Goal: Task Accomplishment & Management: Complete application form

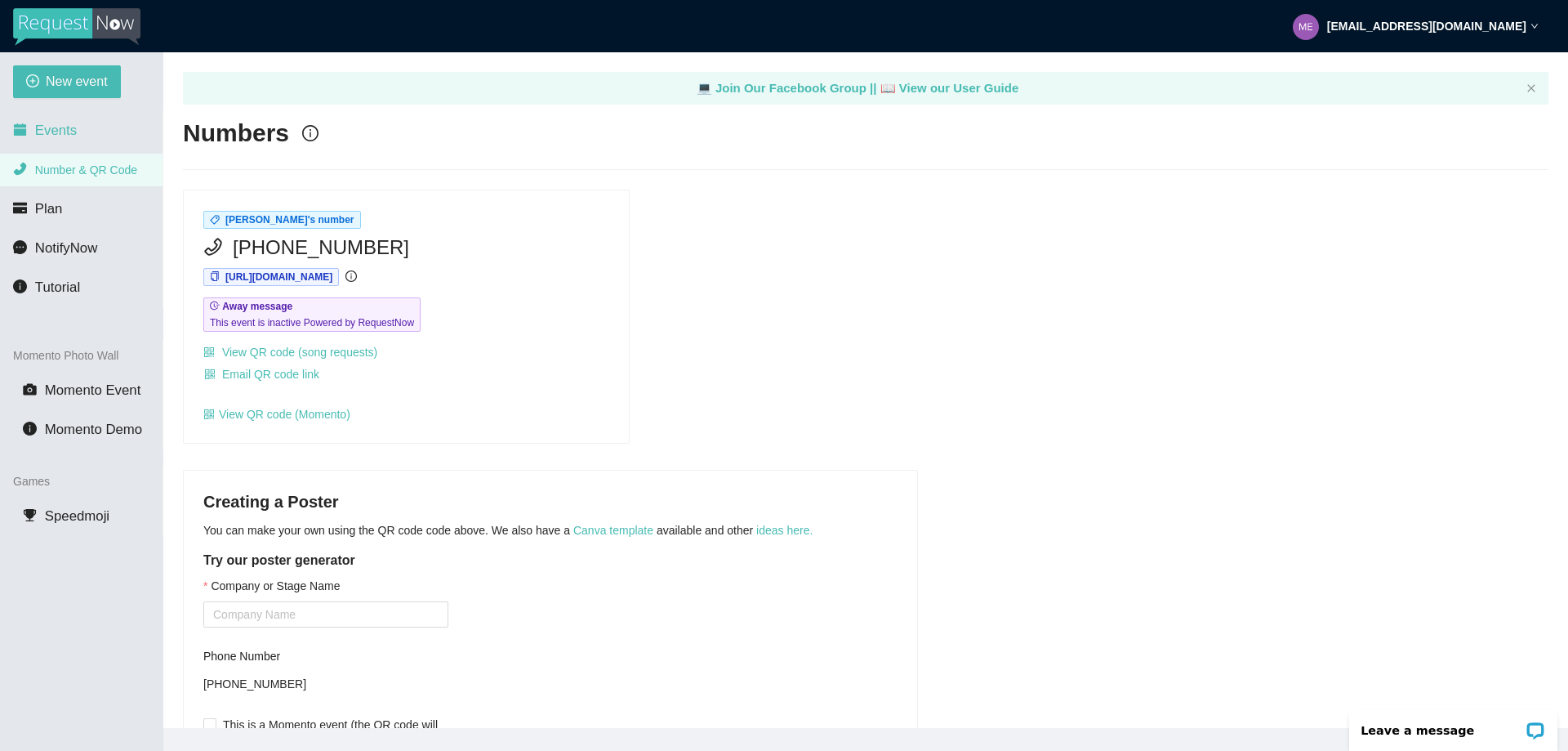
click at [51, 135] on span "Events" at bounding box center [55, 130] width 42 height 16
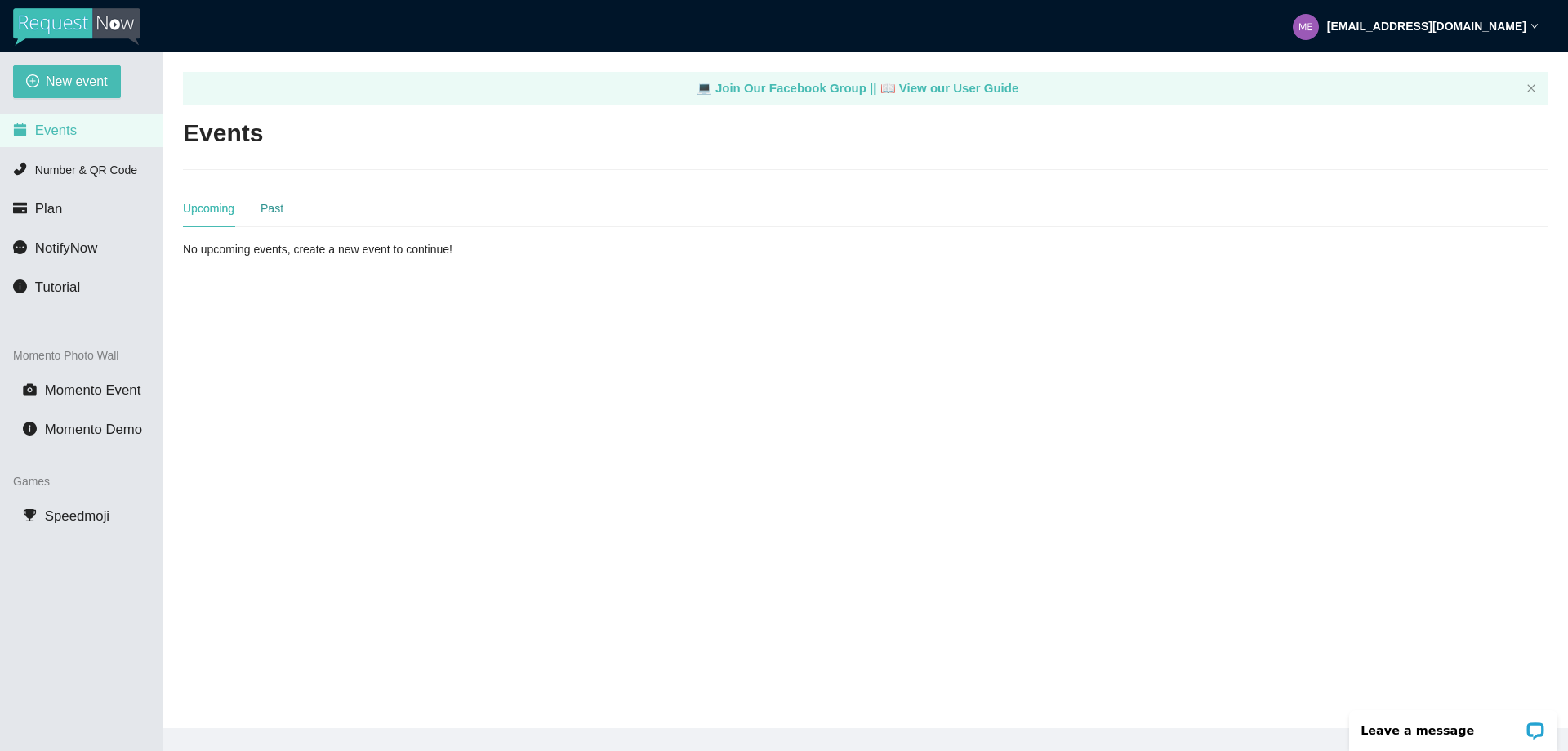
click at [275, 209] on div "Past" at bounding box center [272, 208] width 23 height 18
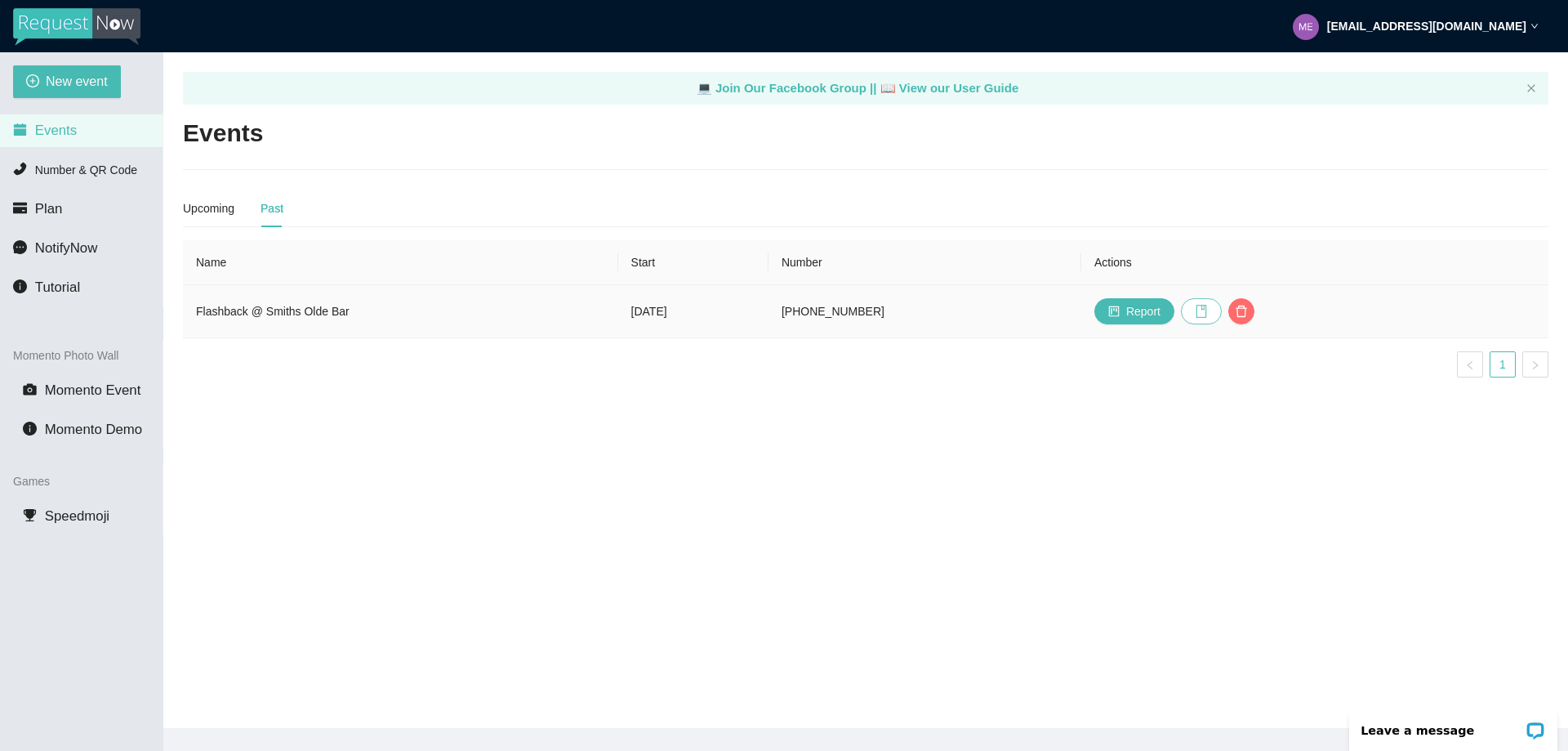
click at [1207, 317] on icon "book" at bounding box center [1201, 311] width 11 height 13
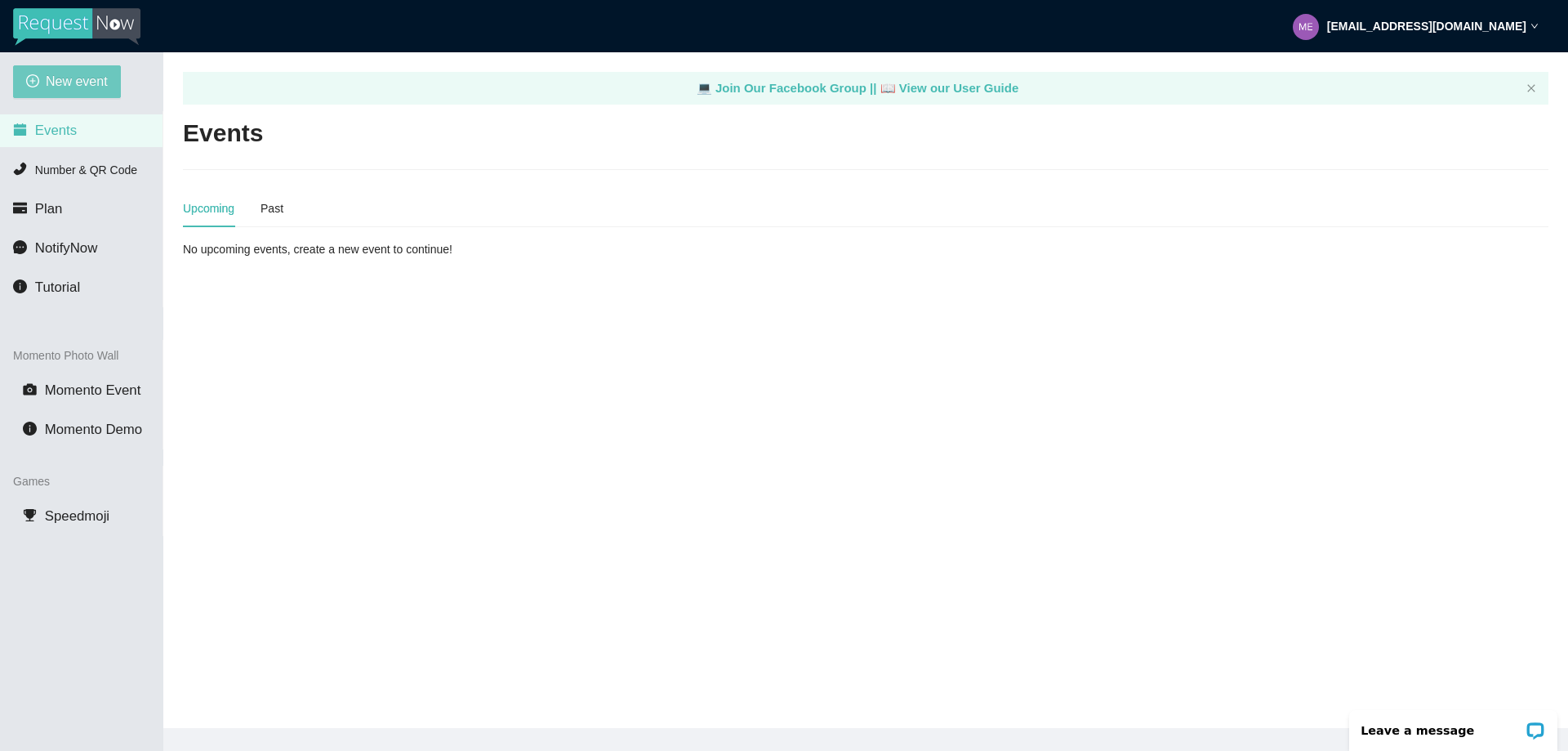
click at [55, 86] on span "New event" at bounding box center [77, 81] width 62 height 20
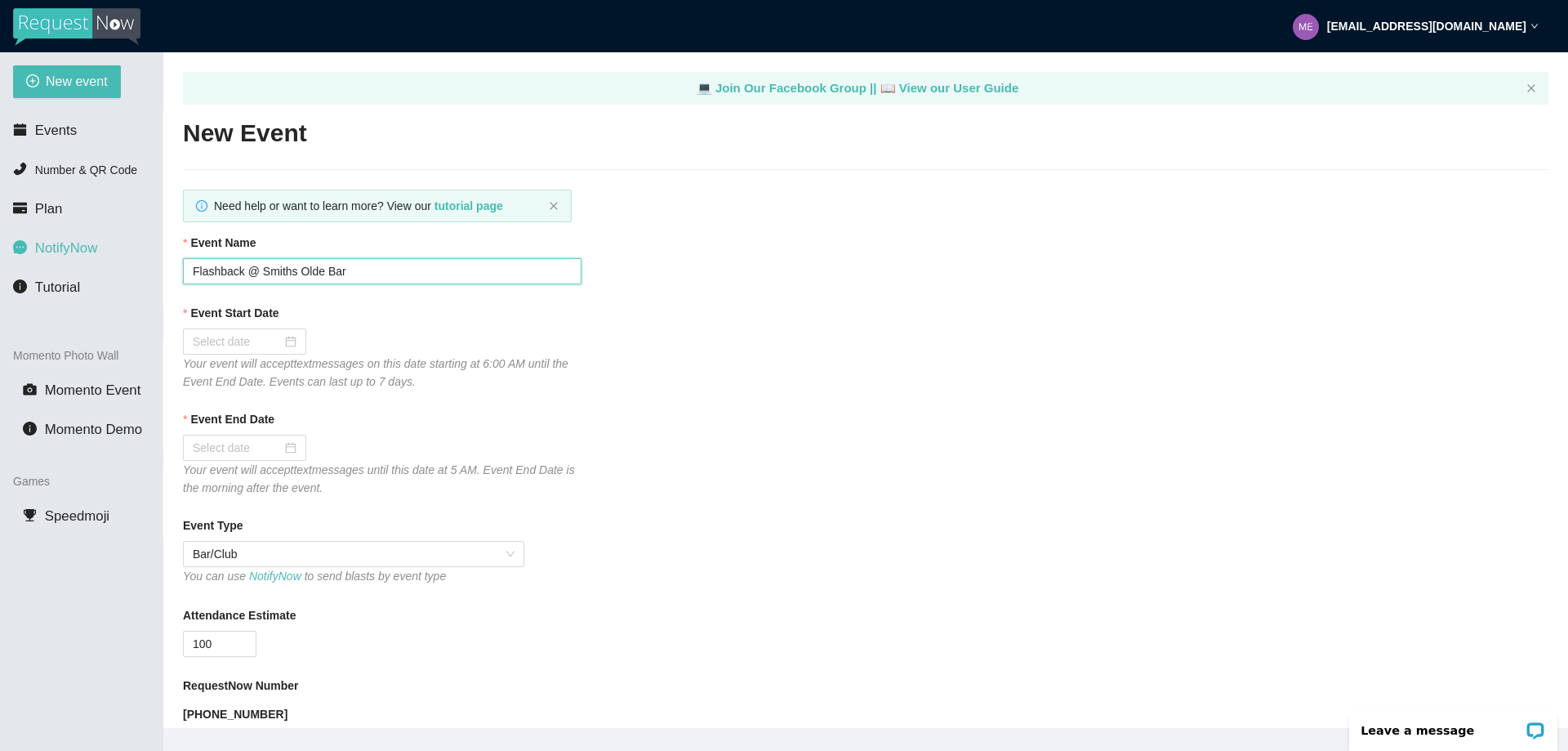
drag, startPoint x: 359, startPoint y: 267, endPoint x: 46, endPoint y: 256, distance: 313.2
click at [46, 256] on section "New event Events Number & QR Code Plan NotifyNow Tutorial Momento Photo Wall Mo…" at bounding box center [784, 427] width 1568 height 751
type input "Cultivation Brewing [DATE]"
click at [289, 339] on div at bounding box center [245, 341] width 104 height 18
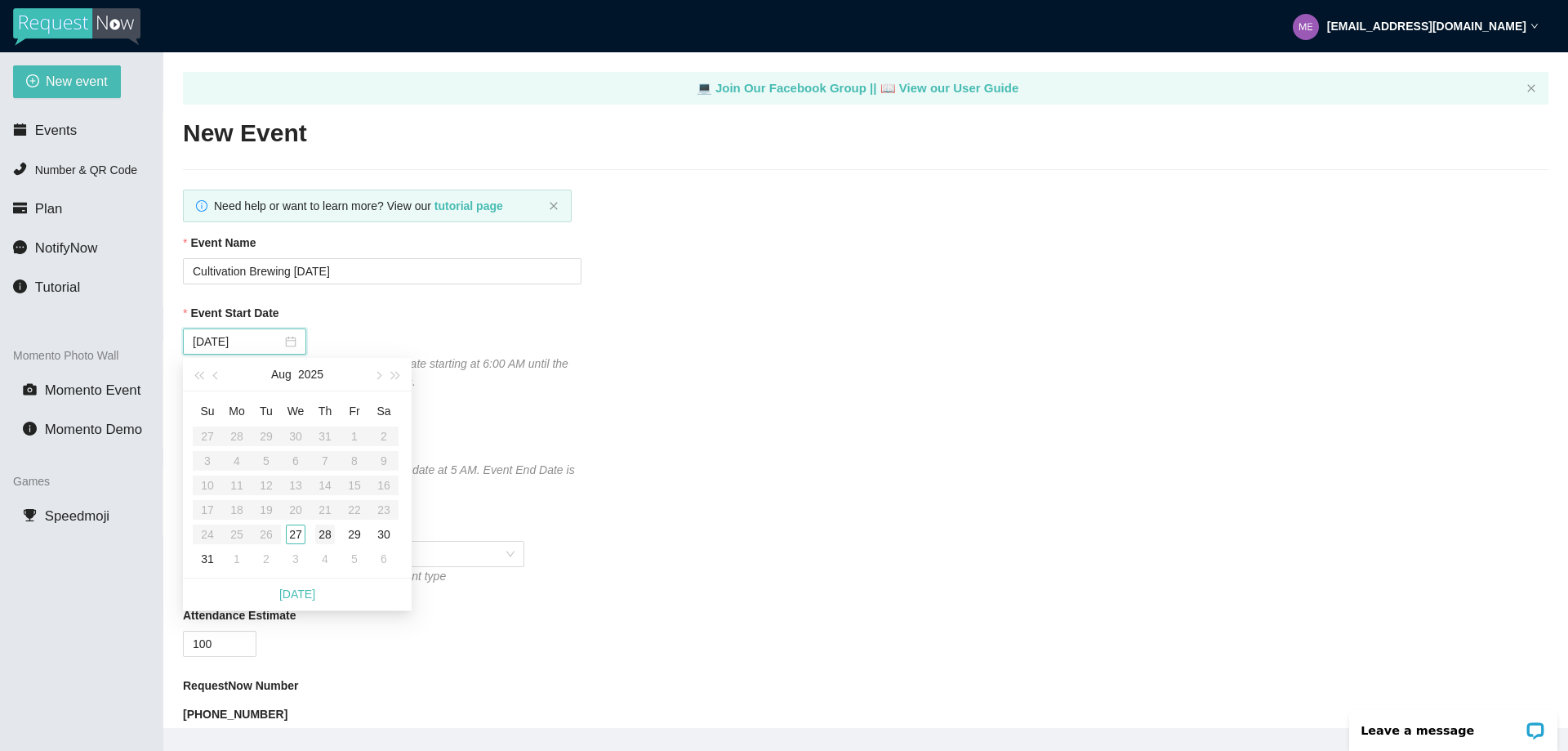
type input "[DATE]"
click at [323, 536] on div "28" at bounding box center [325, 534] width 19 height 19
type input "[DATE]"
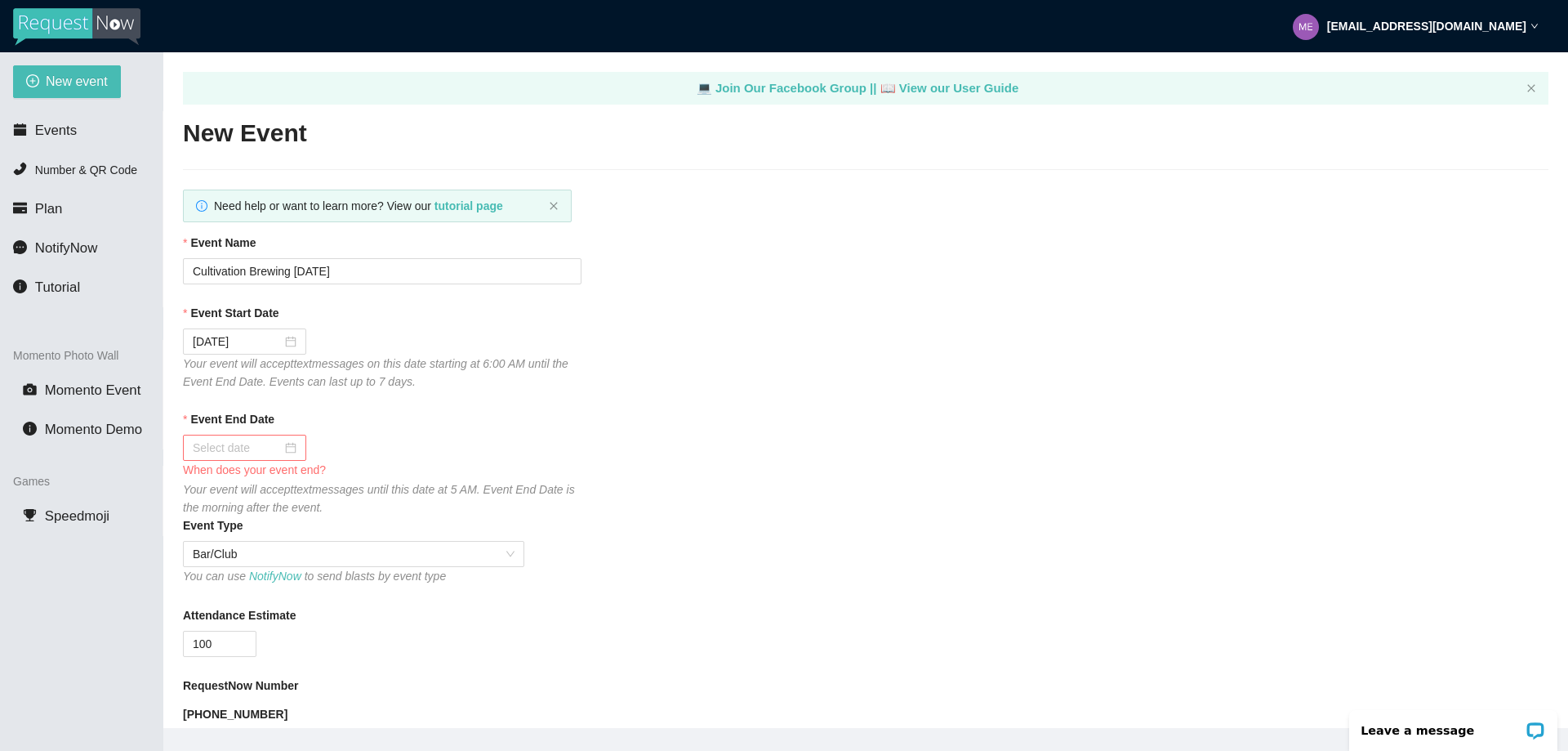
click at [285, 448] on div at bounding box center [245, 448] width 104 height 18
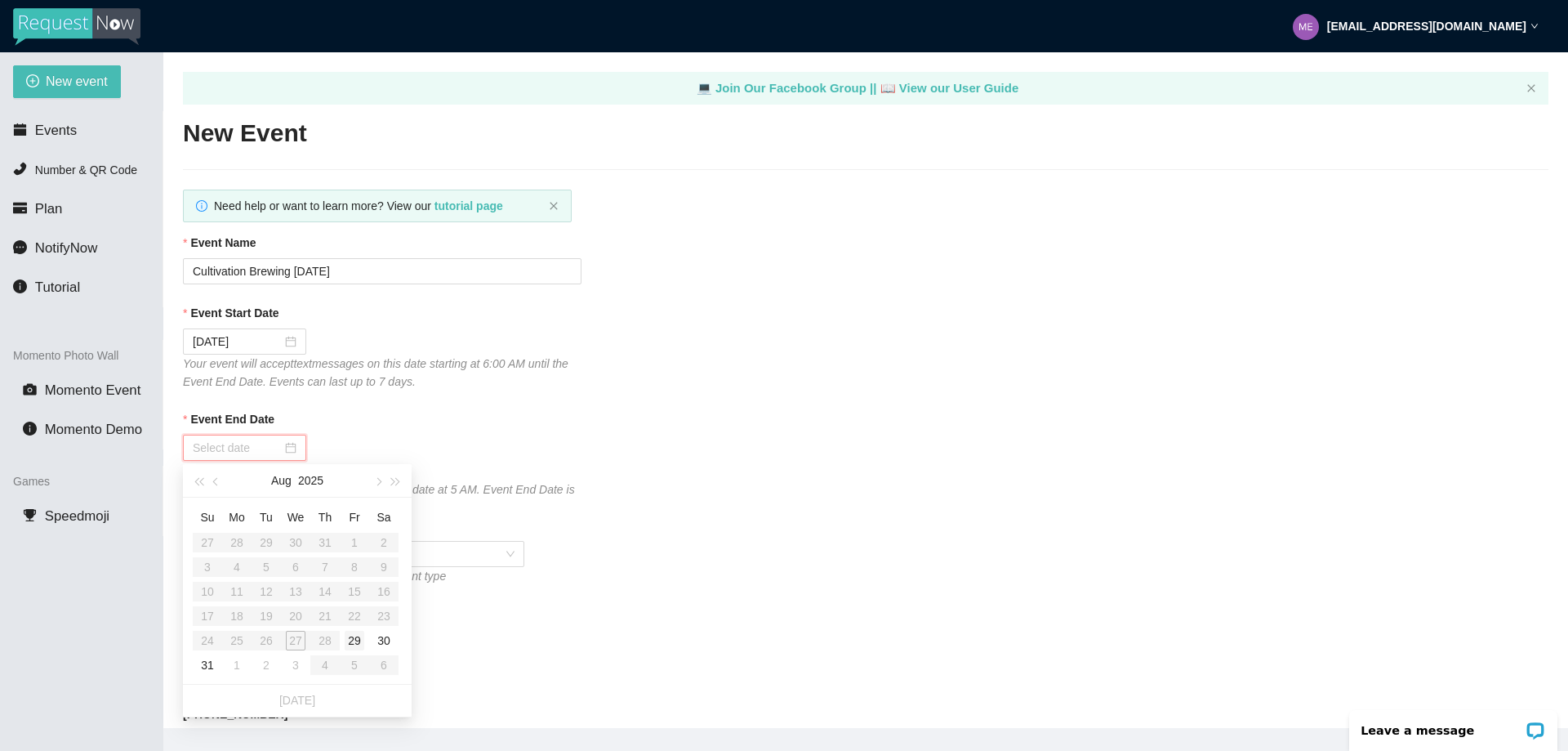
type input "[DATE]"
click at [348, 639] on div "29" at bounding box center [354, 640] width 19 height 19
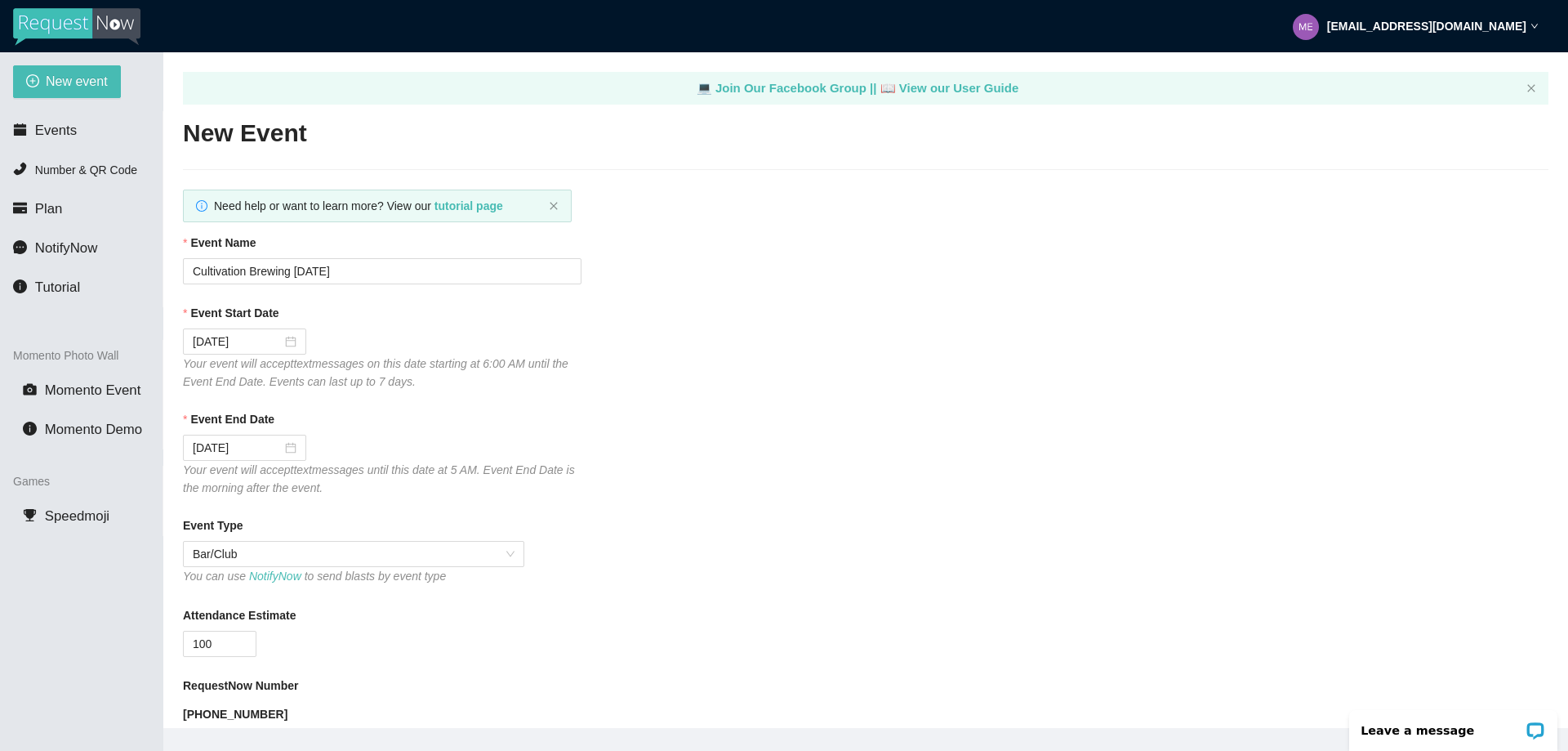
click at [345, 429] on div "Event End Date" at bounding box center [865, 422] width 1366 height 24
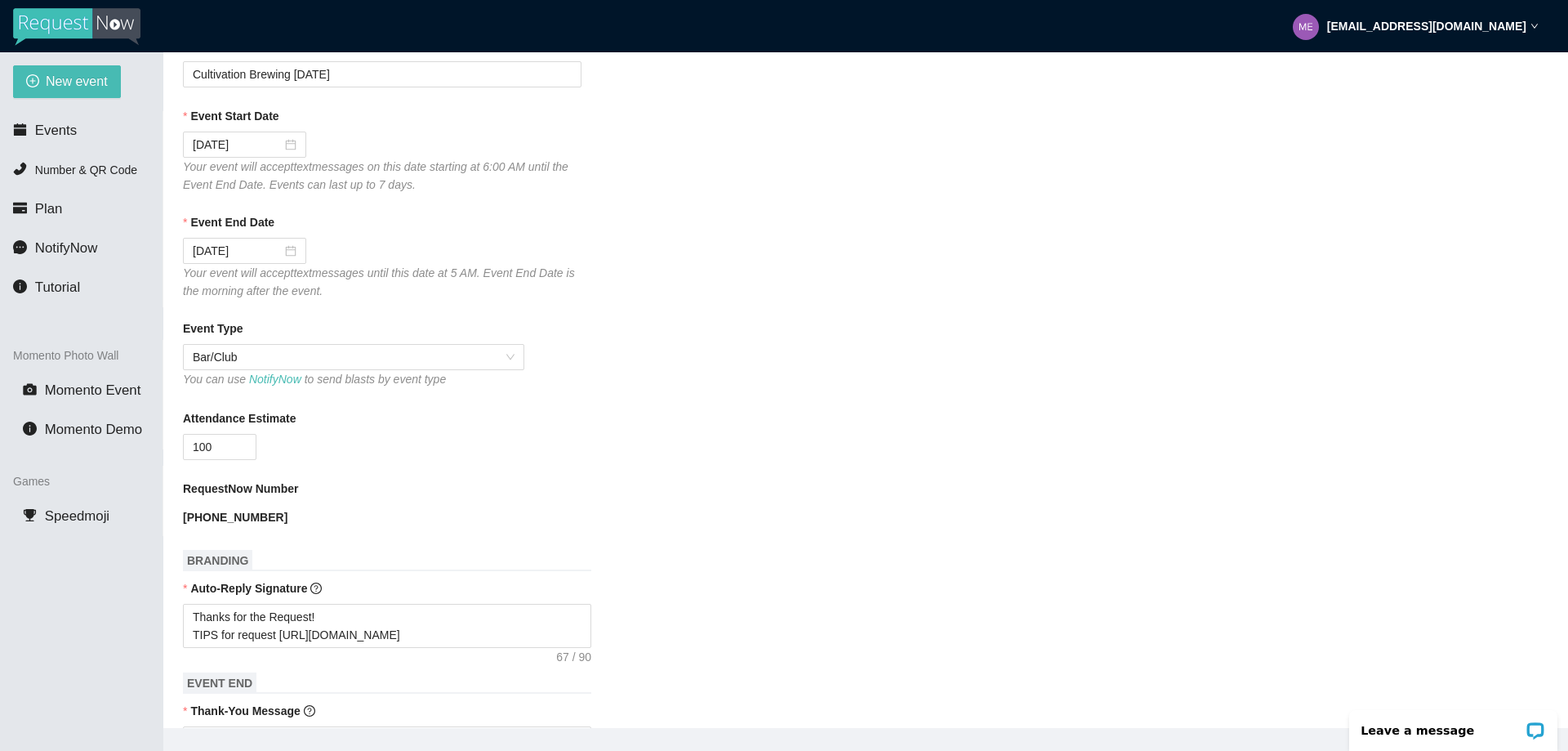
scroll to position [245, 0]
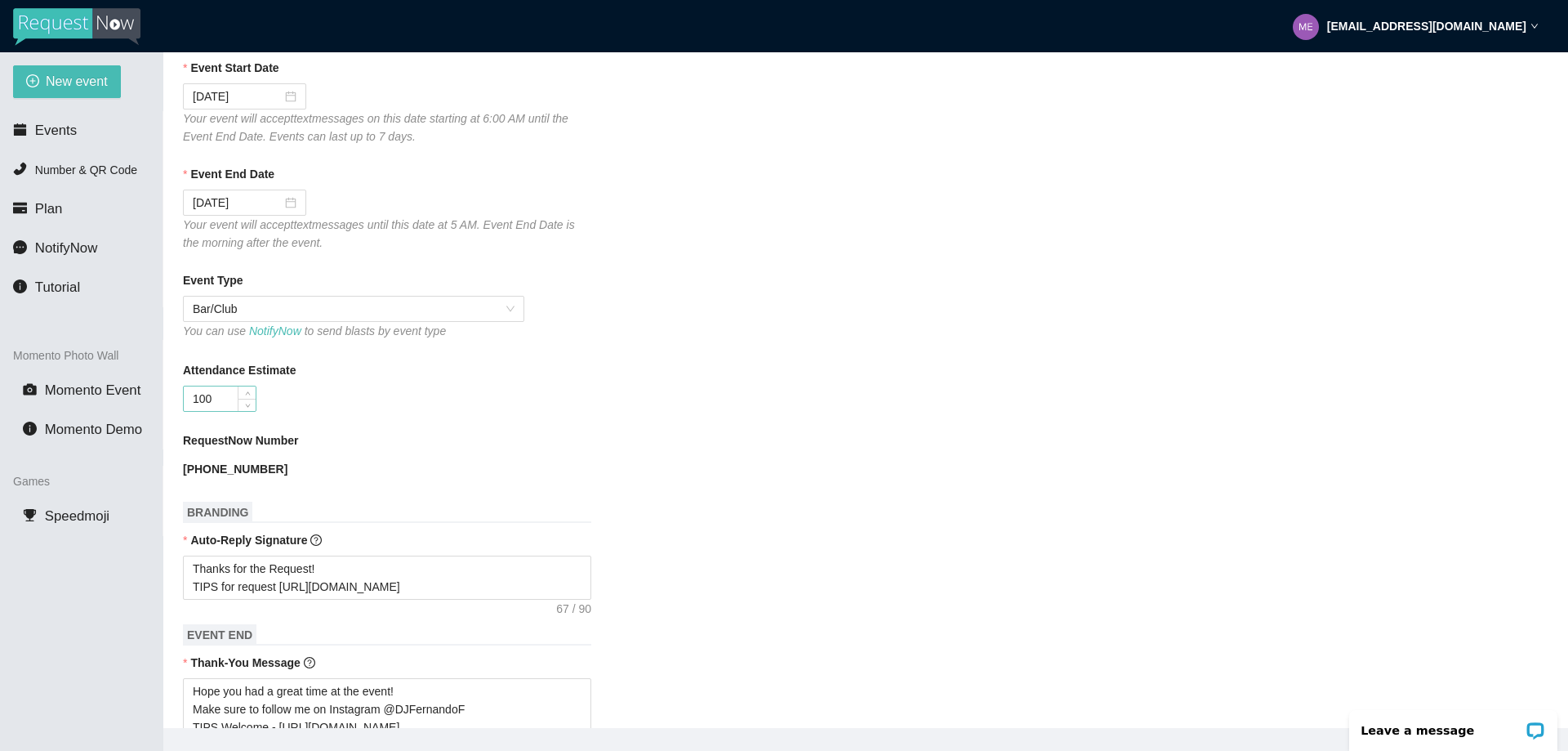
click at [230, 397] on input "100" at bounding box center [219, 398] width 72 height 24
click at [228, 397] on input "100" at bounding box center [219, 398] width 72 height 24
drag, startPoint x: 224, startPoint y: 397, endPoint x: 156, endPoint y: 396, distance: 68.0
click at [156, 396] on section "New event Events Number & QR Code Plan NotifyNow Tutorial Momento Photo Wall Mo…" at bounding box center [784, 427] width 1568 height 751
type input "50"
